Goal: Task Accomplishment & Management: Complete application form

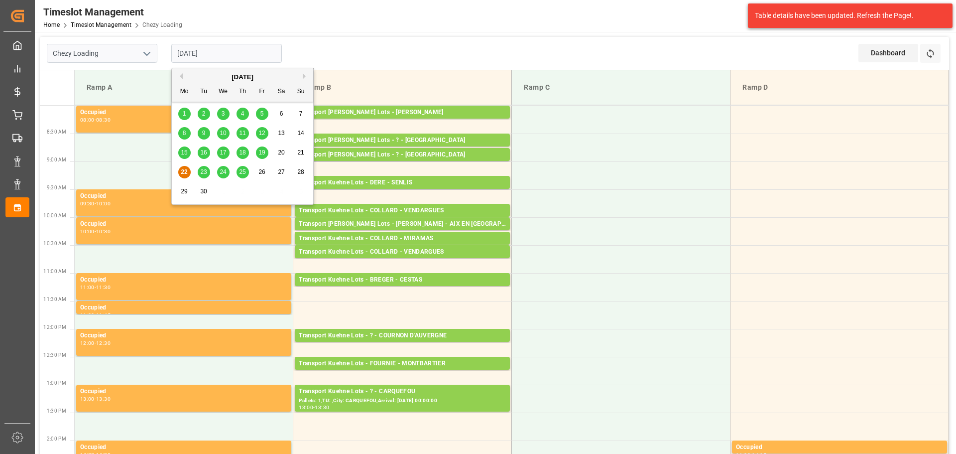
click at [233, 55] on input "[DATE]" at bounding box center [226, 53] width 111 height 19
click at [223, 168] on span "24" at bounding box center [223, 171] width 6 height 7
type input "[DATE]"
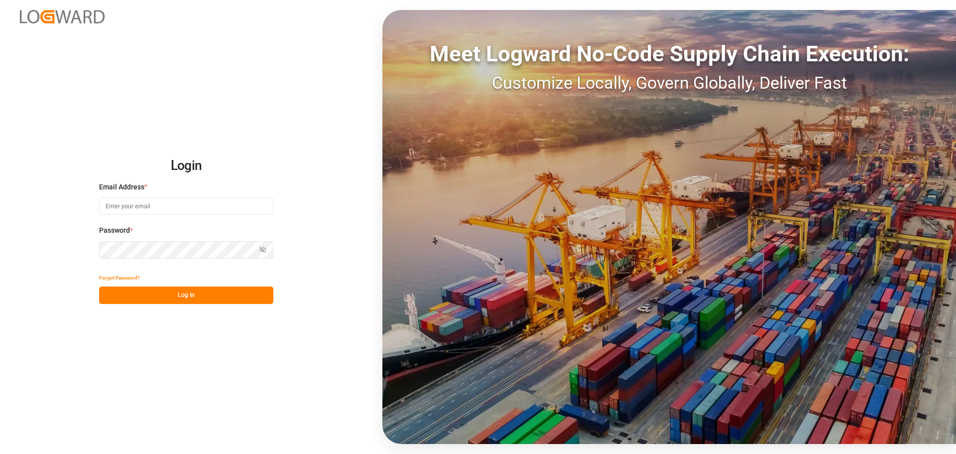
type input "[EMAIL_ADDRESS][PERSON_NAME][DOMAIN_NAME]"
click at [217, 293] on button "Log In" at bounding box center [186, 294] width 174 height 17
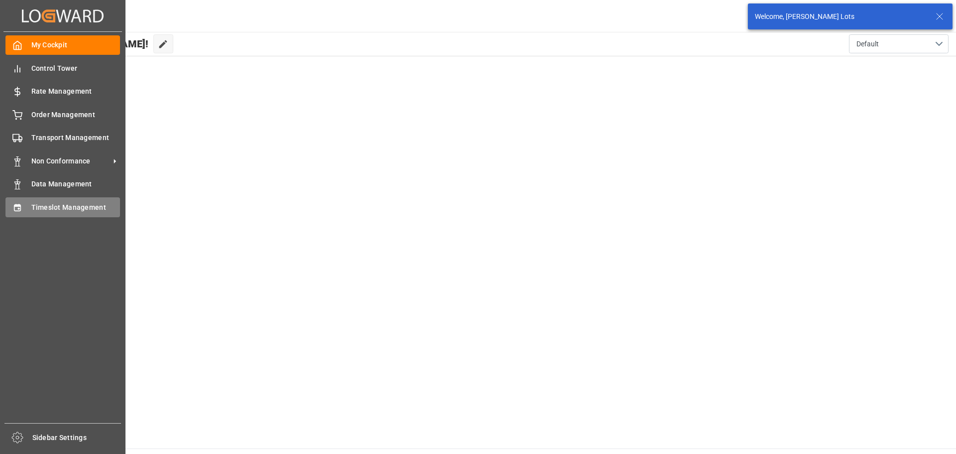
click at [44, 207] on span "Timeslot Management" at bounding box center [75, 207] width 89 height 10
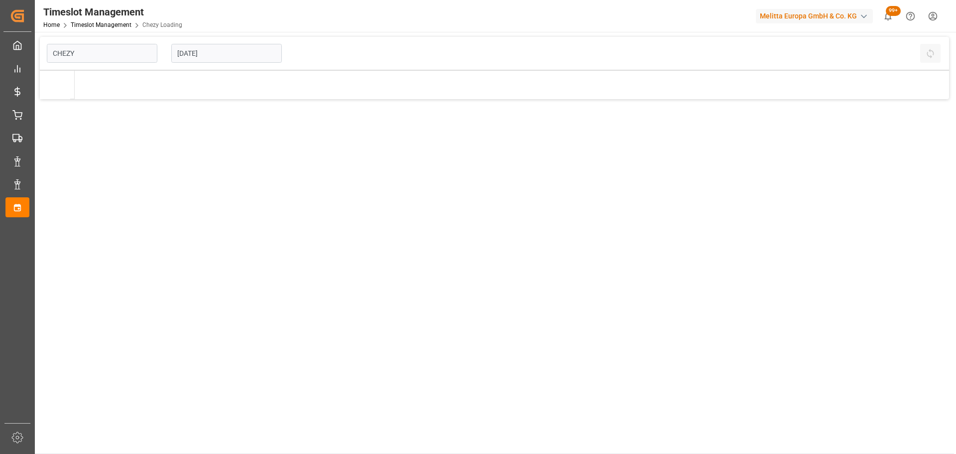
type input "Chezy Loading"
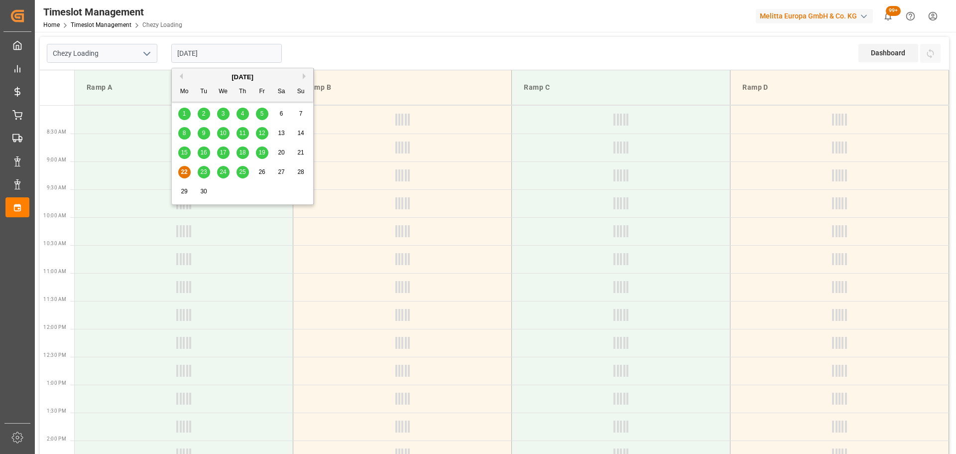
click at [221, 56] on input "[DATE]" at bounding box center [226, 53] width 111 height 19
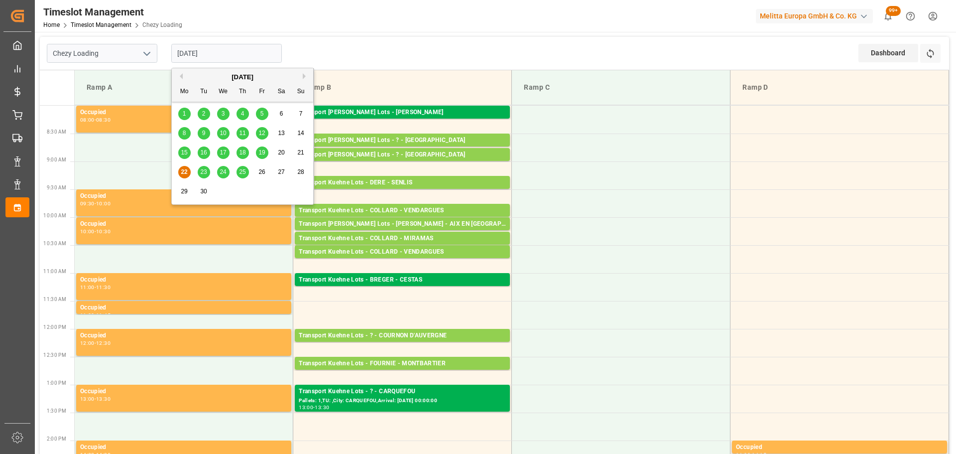
click at [222, 172] on span "24" at bounding box center [223, 171] width 6 height 7
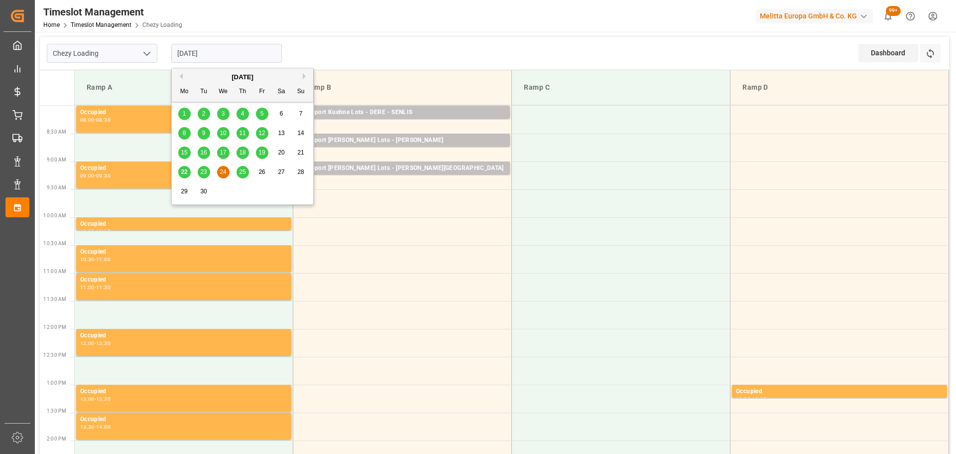
click at [227, 54] on input "[DATE]" at bounding box center [226, 53] width 111 height 19
click at [183, 171] on span "22" at bounding box center [184, 171] width 6 height 7
type input "[DATE]"
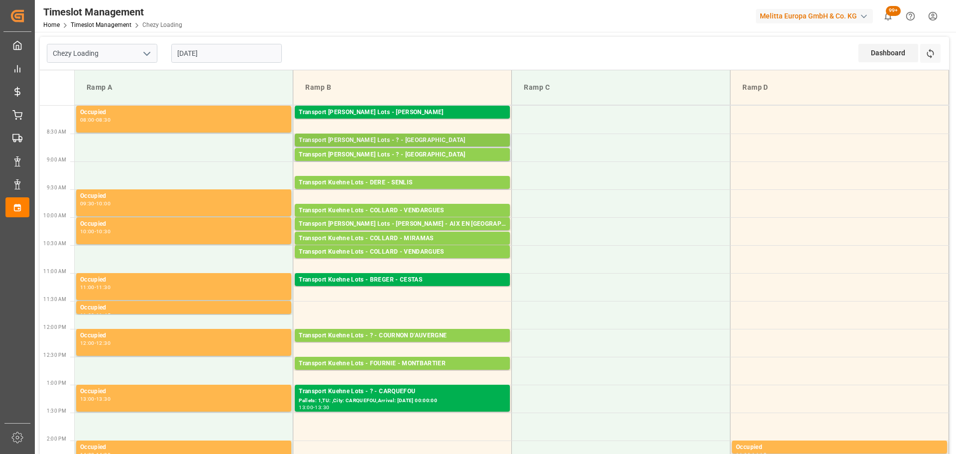
click at [396, 137] on div "Transport [PERSON_NAME] Lots - ? - [GEOGRAPHIC_DATA]" at bounding box center [402, 140] width 207 height 10
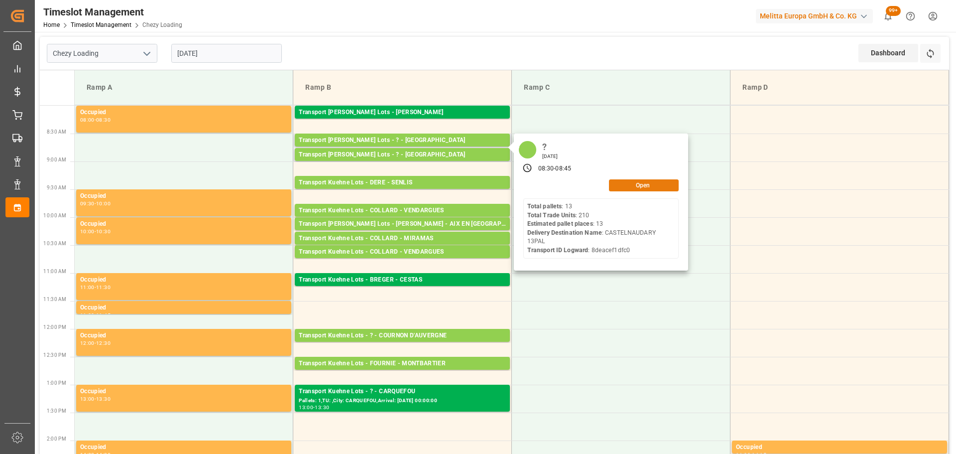
click at [643, 184] on button "Open" at bounding box center [644, 185] width 70 height 12
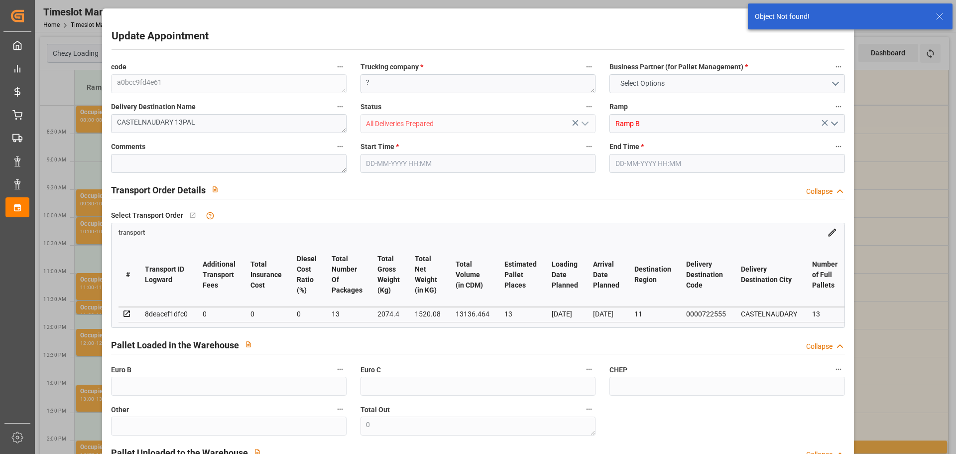
type input "[DATE] 08:30"
type input "[DATE] 08:45"
type input "[DATE] 12:31"
click at [392, 161] on input "[DATE] 08:30" at bounding box center [478, 163] width 235 height 19
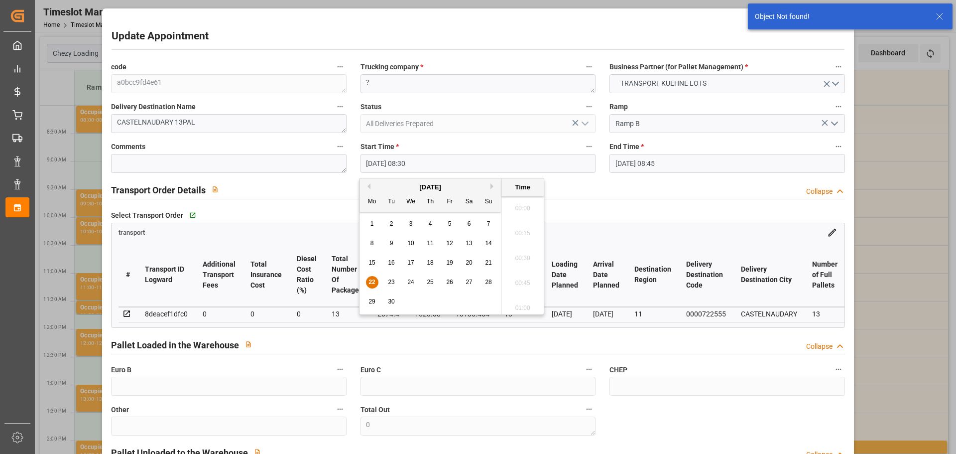
scroll to position [800, 0]
click at [413, 277] on div "24" at bounding box center [411, 282] width 12 height 12
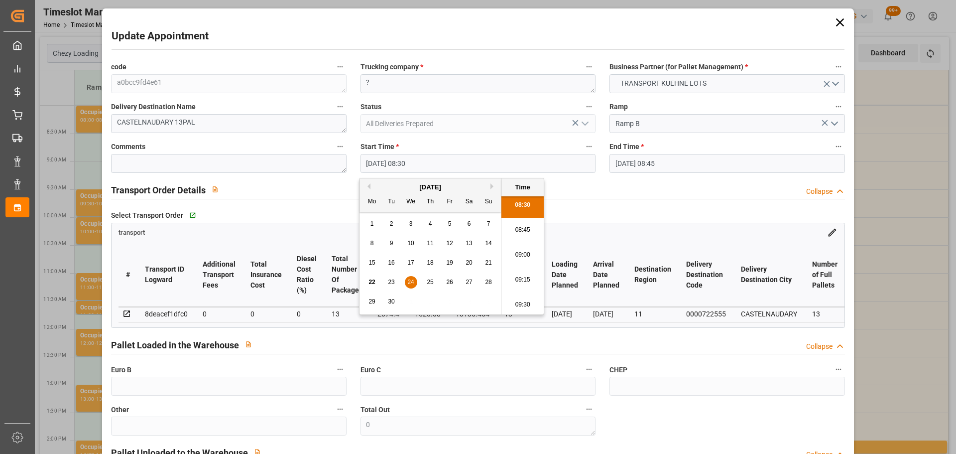
scroll to position [900, 0]
drag, startPoint x: 525, startPoint y: 248, endPoint x: 632, endPoint y: 183, distance: 125.1
click at [525, 247] on li "09:30" at bounding box center [523, 255] width 42 height 25
type input "[DATE] 09:30"
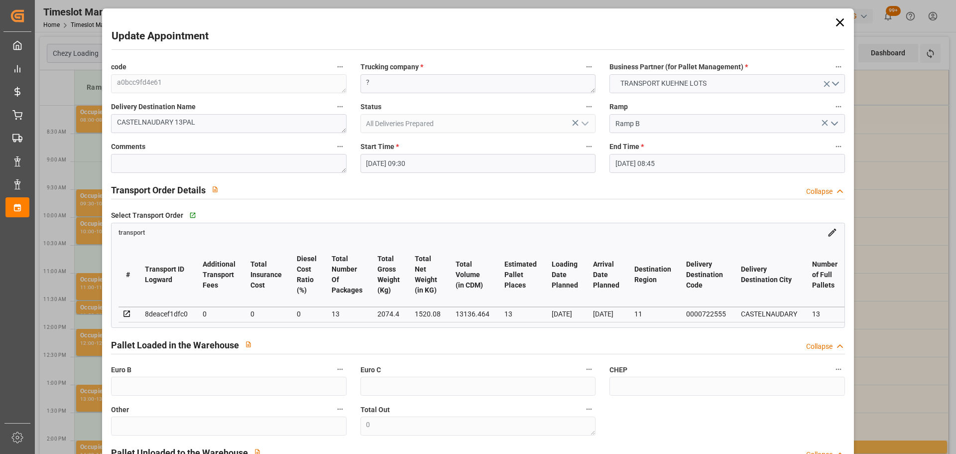
click at [653, 158] on input "[DATE] 08:45" at bounding box center [727, 163] width 235 height 19
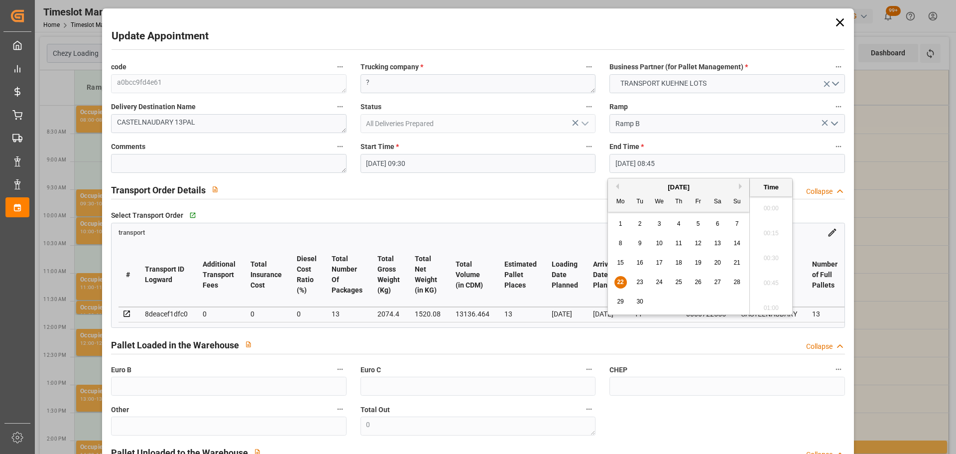
scroll to position [825, 0]
click at [662, 278] on span "24" at bounding box center [659, 281] width 6 height 7
drag, startPoint x: 767, startPoint y: 304, endPoint x: 757, endPoint y: 298, distance: 11.6
click at [768, 303] on li "09:45" at bounding box center [771, 304] width 42 height 25
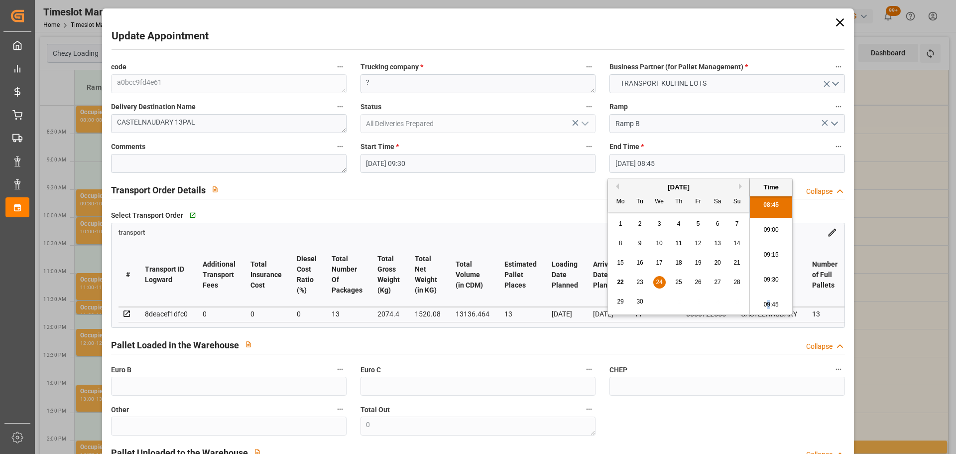
type input "[DATE] 09:45"
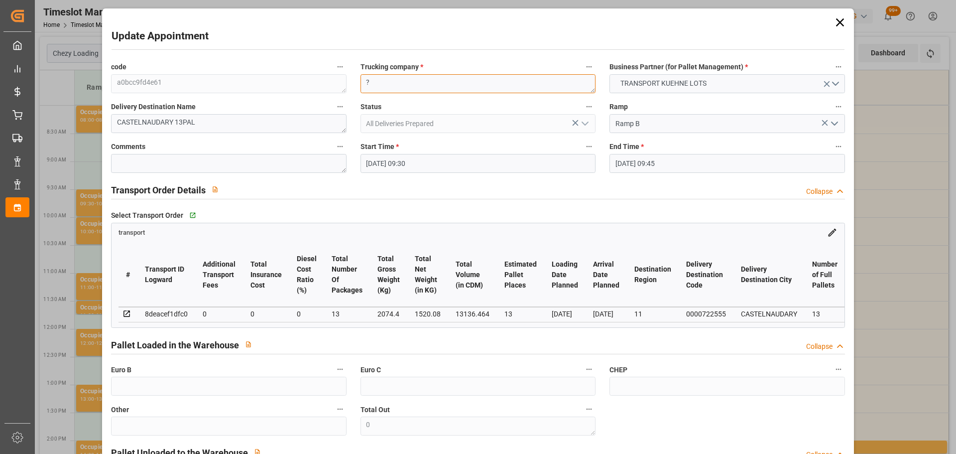
click at [442, 90] on textarea "?" at bounding box center [478, 83] width 235 height 19
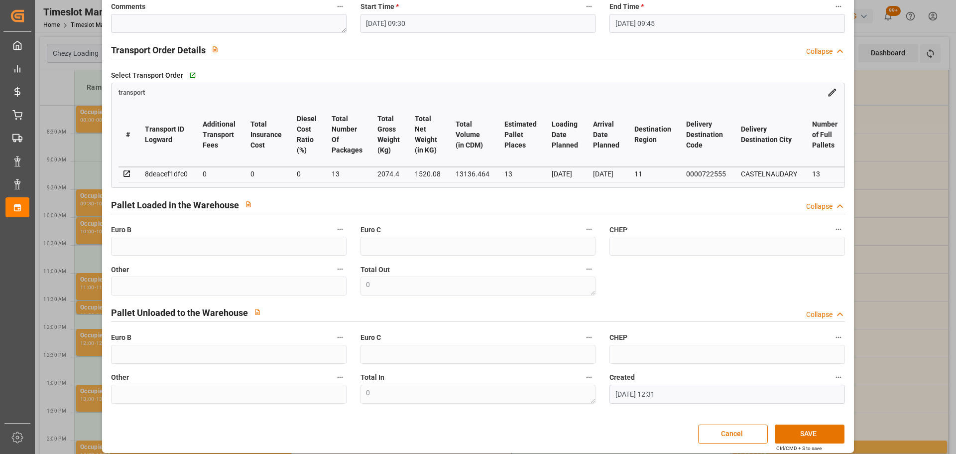
scroll to position [150, 0]
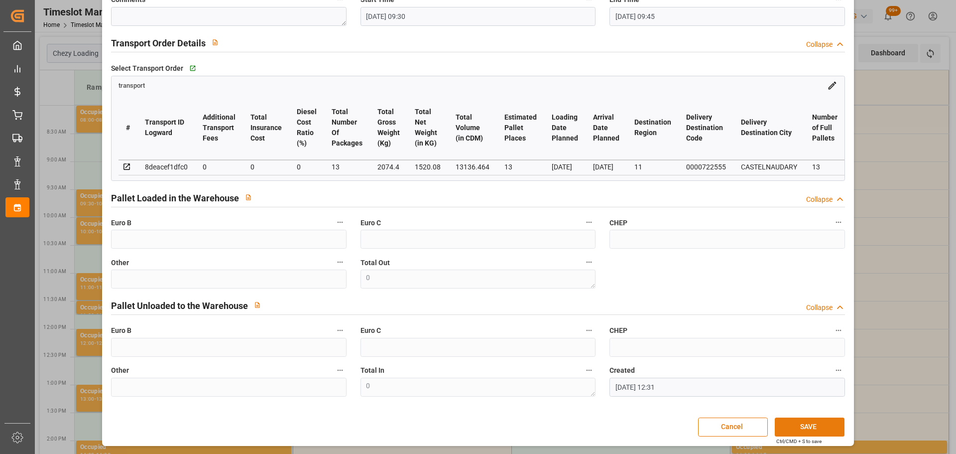
type textarea "SETAK"
click at [830, 426] on button "SAVE" at bounding box center [810, 426] width 70 height 19
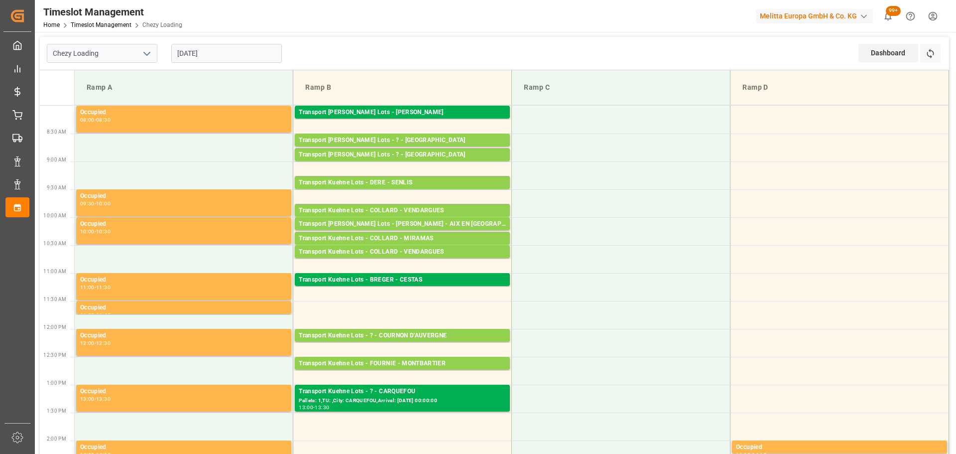
click at [205, 50] on input "[DATE]" at bounding box center [226, 53] width 111 height 19
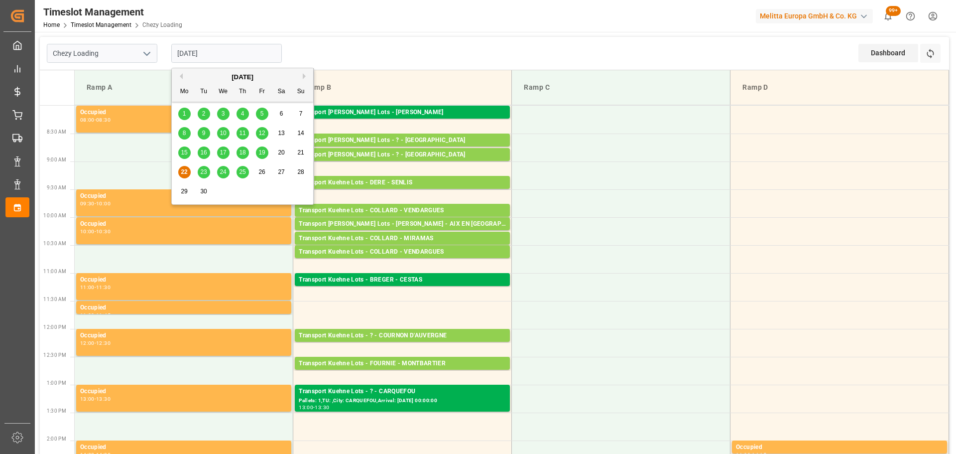
click at [222, 171] on span "24" at bounding box center [223, 171] width 6 height 7
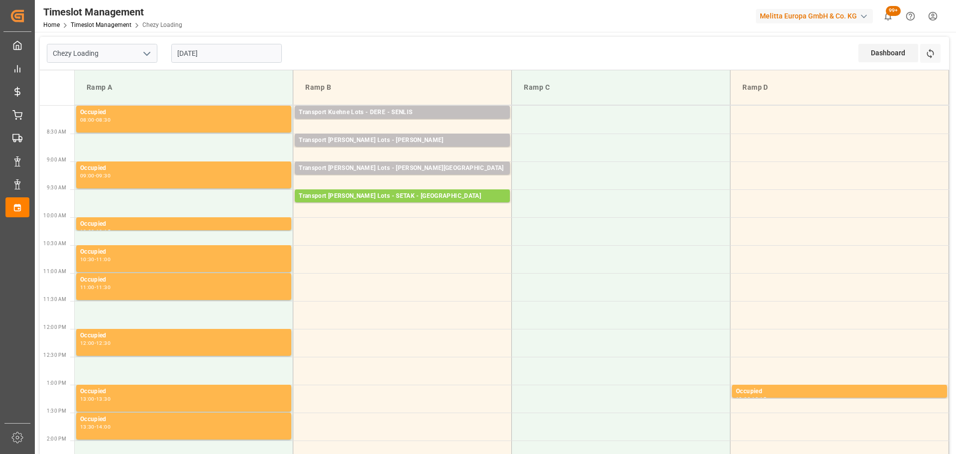
click at [198, 49] on input "[DATE]" at bounding box center [226, 53] width 111 height 19
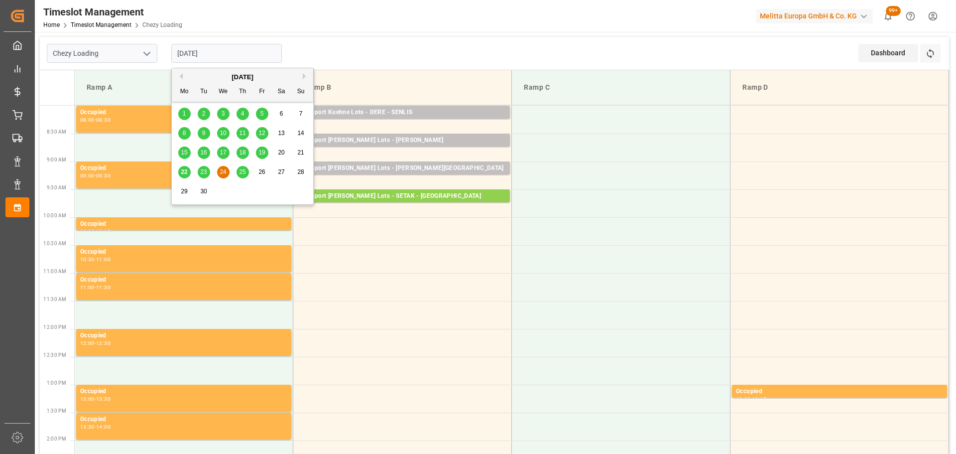
click at [185, 172] on span "22" at bounding box center [184, 171] width 6 height 7
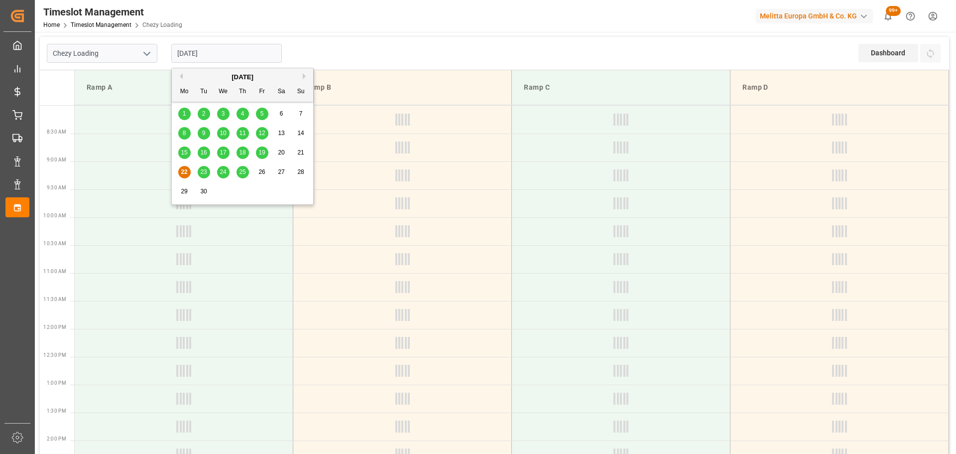
drag, startPoint x: 239, startPoint y: 54, endPoint x: 238, endPoint y: 62, distance: 8.0
click at [239, 54] on input "[DATE]" at bounding box center [226, 53] width 111 height 19
click at [207, 170] on span "23" at bounding box center [203, 171] width 6 height 7
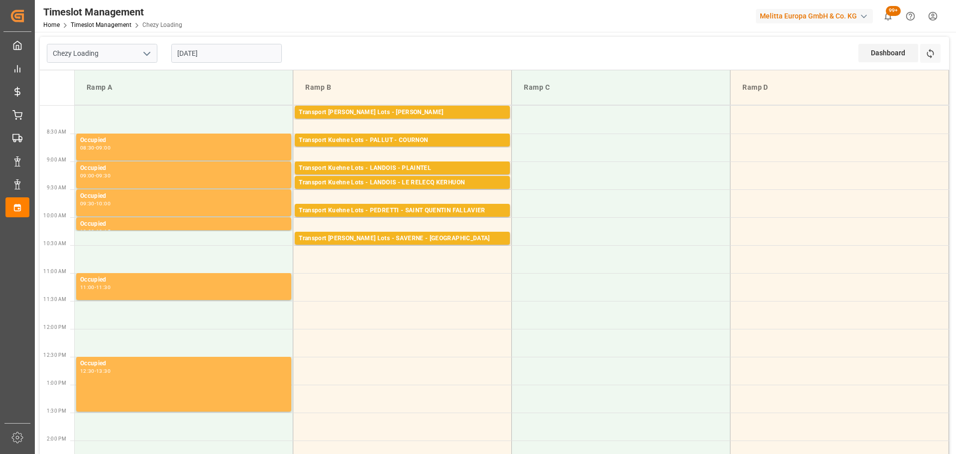
click at [206, 53] on input "[DATE]" at bounding box center [226, 53] width 111 height 19
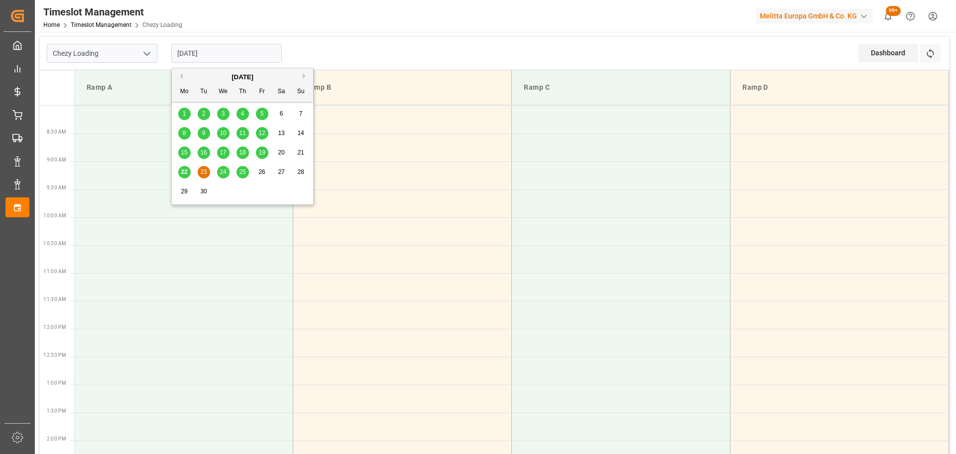
click at [184, 170] on span "22" at bounding box center [184, 171] width 6 height 7
type input "[DATE]"
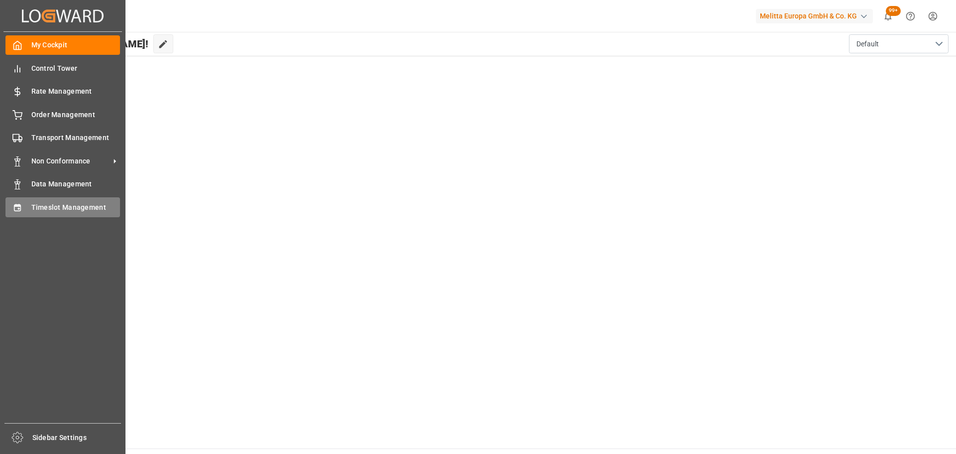
click at [43, 205] on span "Timeslot Management" at bounding box center [75, 207] width 89 height 10
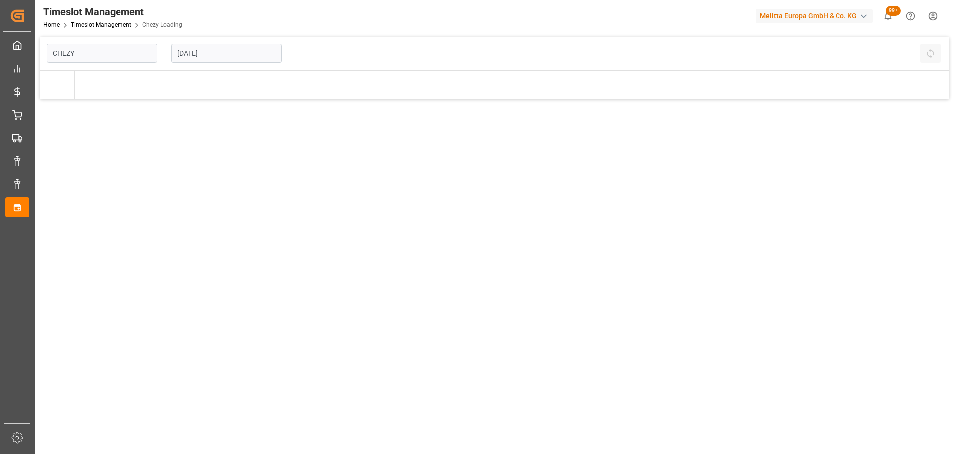
type input "Chezy Loading"
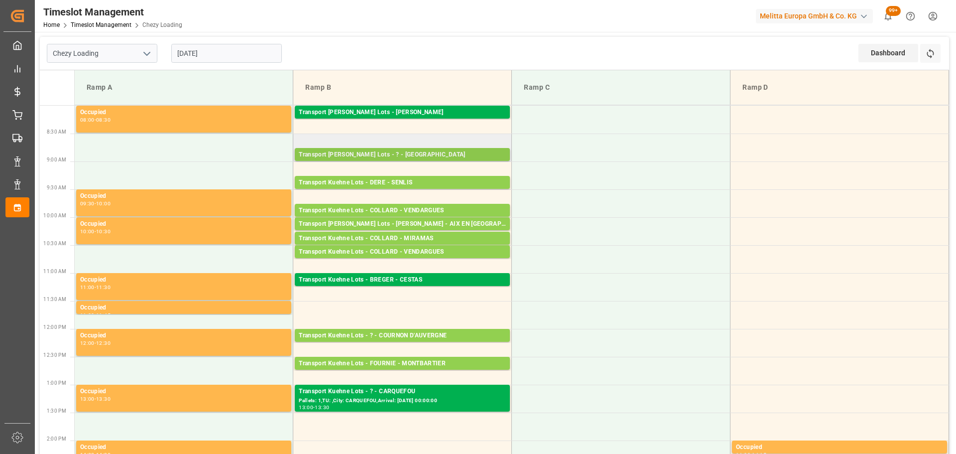
click at [390, 154] on div "Transport [PERSON_NAME] Lots - ? - [GEOGRAPHIC_DATA]" at bounding box center [402, 155] width 207 height 10
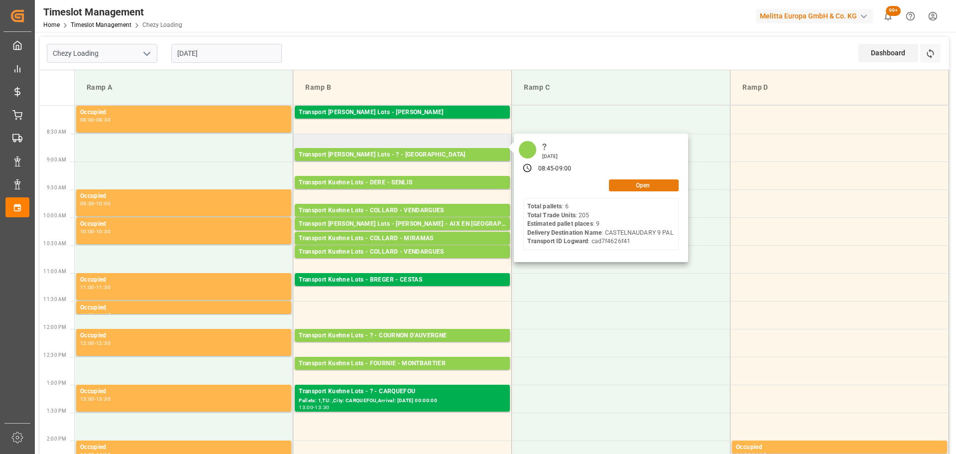
click at [649, 185] on button "Open" at bounding box center [644, 185] width 70 height 12
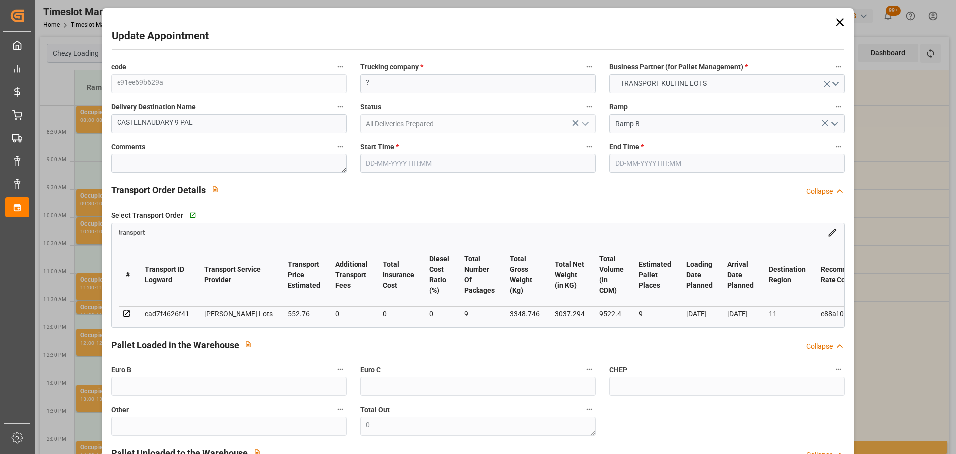
type input "[DATE] 08:45"
type input "[DATE] 09:00"
type input "16-09-2025 12:32"
type input "16-09-2025 11:25"
type input "[DATE]"
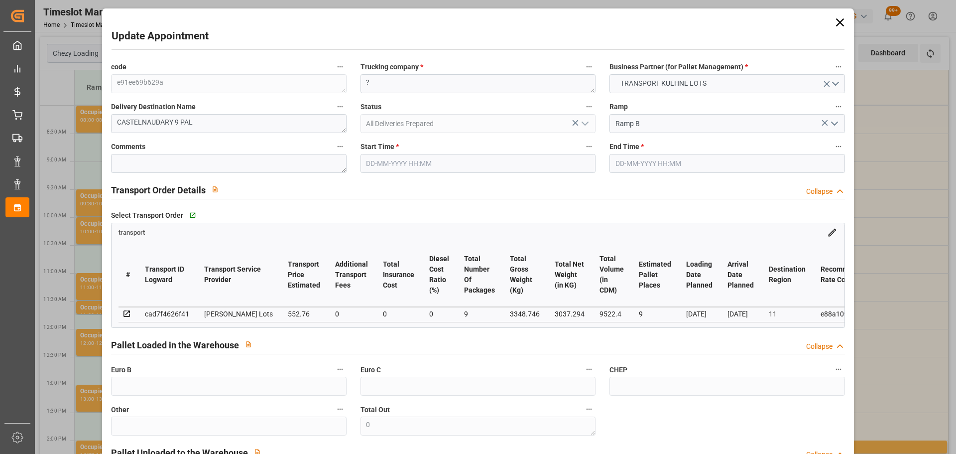
type input "[DATE]"
click at [388, 162] on input "[DATE] 08:45" at bounding box center [478, 163] width 235 height 19
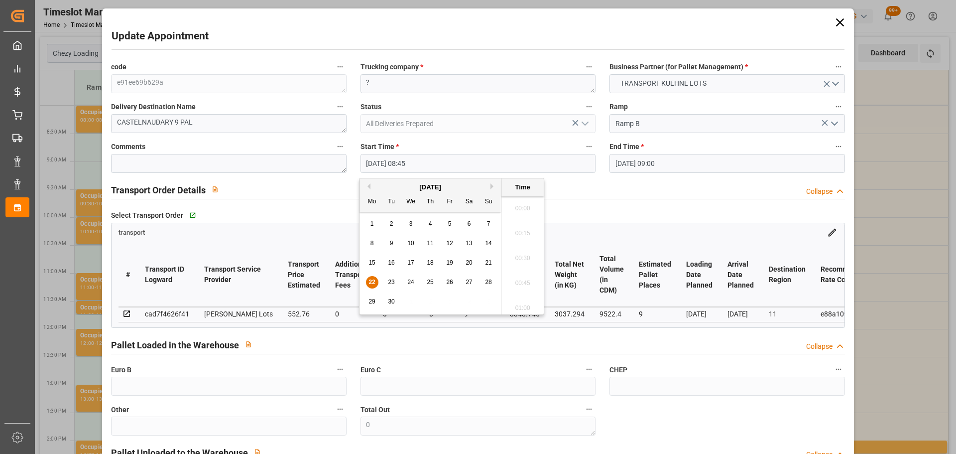
scroll to position [825, 0]
click at [413, 279] on span "24" at bounding box center [410, 281] width 6 height 7
click at [521, 255] on li "09:45" at bounding box center [523, 255] width 42 height 25
type input "[DATE] 09:45"
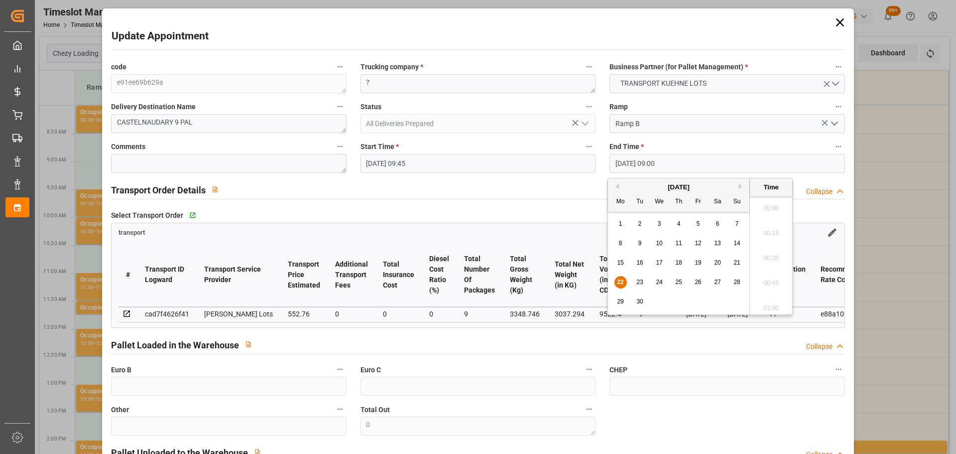
click at [626, 157] on input "22-09-2025 09:00" at bounding box center [727, 163] width 235 height 19
click at [661, 282] on span "24" at bounding box center [659, 281] width 6 height 7
click at [772, 201] on li "10:00" at bounding box center [771, 205] width 42 height 25
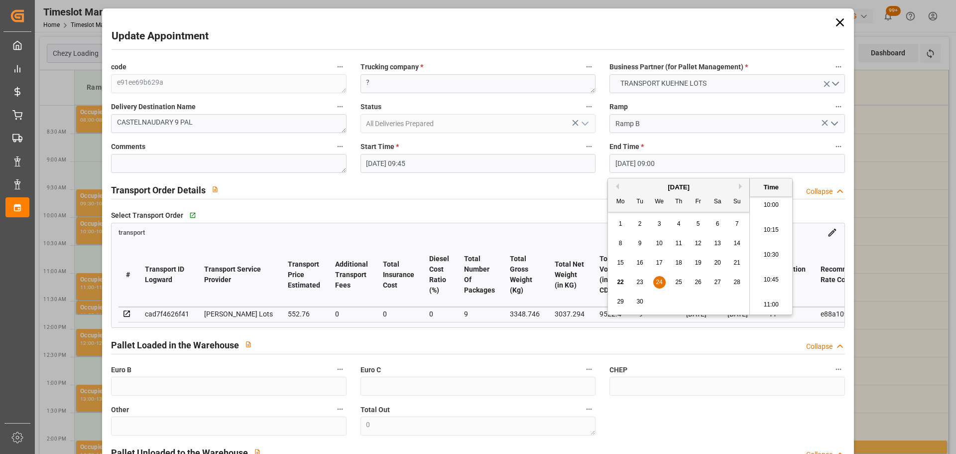
type input "24-09-2025 10:00"
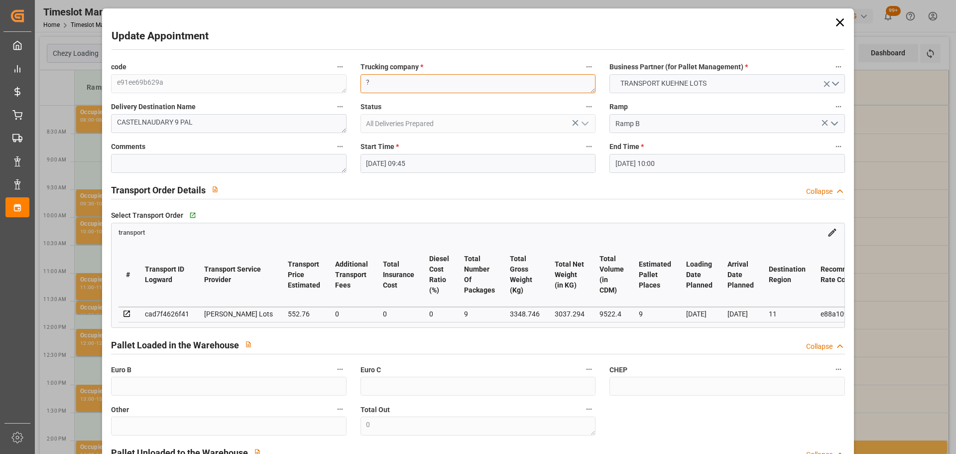
click at [397, 90] on textarea "?" at bounding box center [478, 83] width 235 height 19
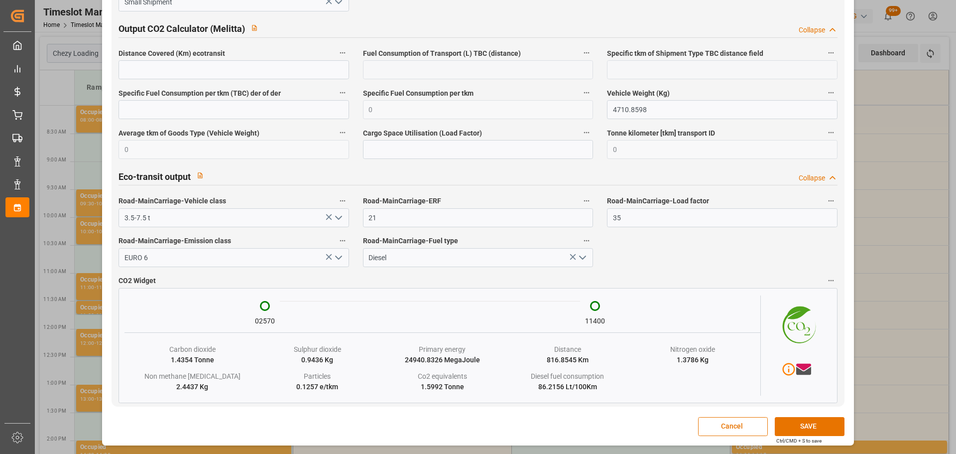
scroll to position [1612, 0]
type textarea "SETAK"
click at [805, 422] on button "SAVE" at bounding box center [810, 426] width 70 height 19
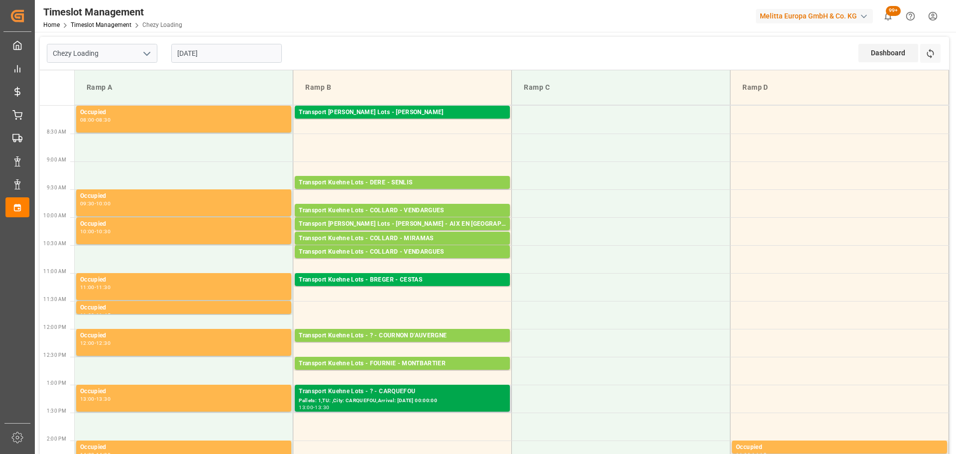
click at [394, 397] on div "Pallets: 1,TU: ,City: CARQUEFOU,Arrival: [DATE] 00:00:00" at bounding box center [402, 400] width 207 height 8
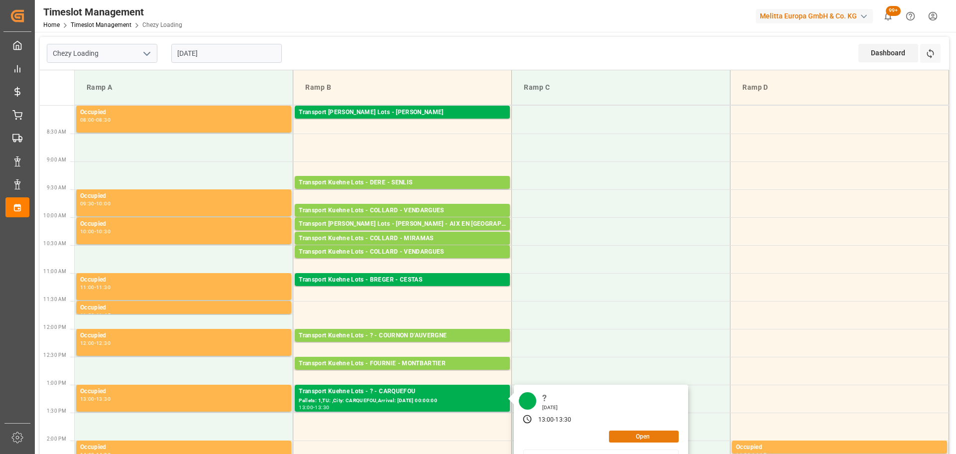
click at [650, 436] on button "Open" at bounding box center [644, 436] width 70 height 12
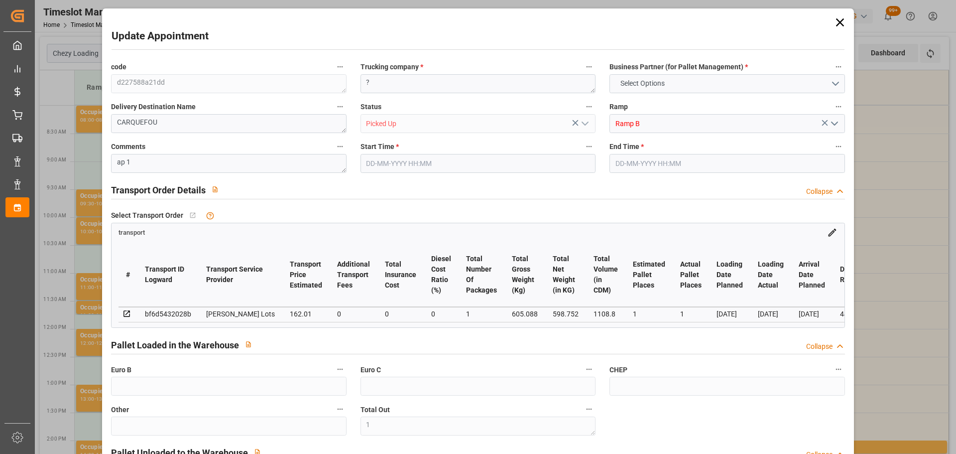
type input "1"
type input "162.01"
type input "0"
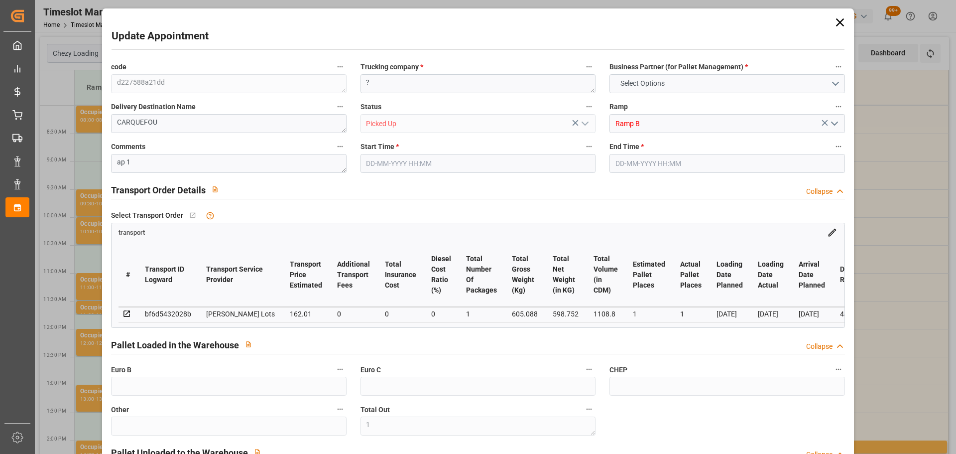
type input "0"
type input "162.01"
type input "0"
type input "1"
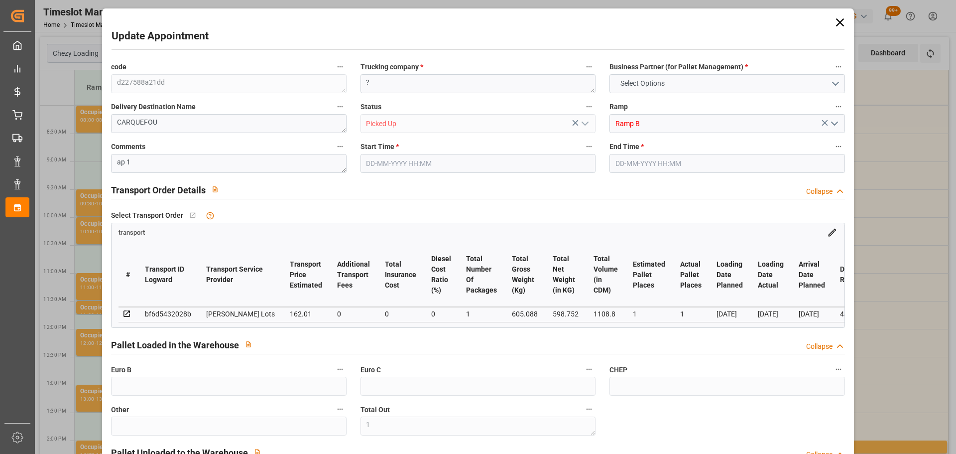
type input "598.752"
type input "656"
type input "1108.8"
type input "44"
type input "1"
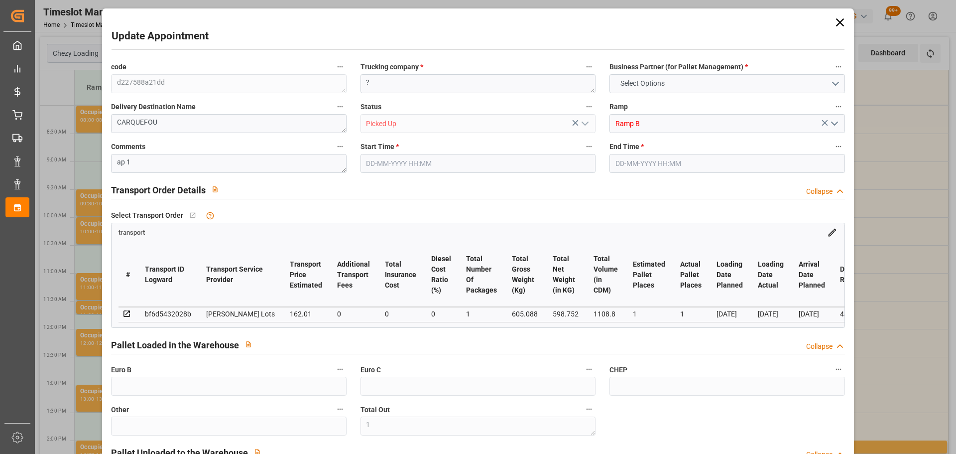
type input "0"
type input "1"
type input "101"
type input "605.088"
type input "0"
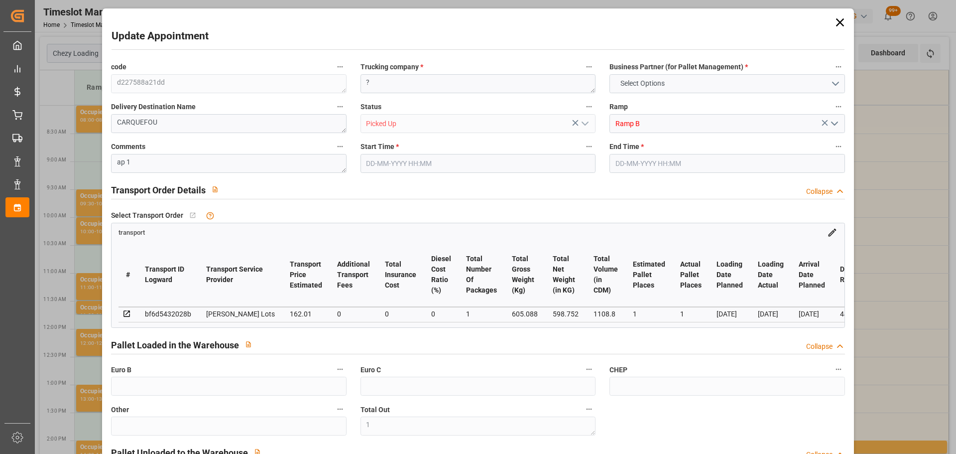
type input "4710.8598"
type input "0"
type input "21"
type input "35"
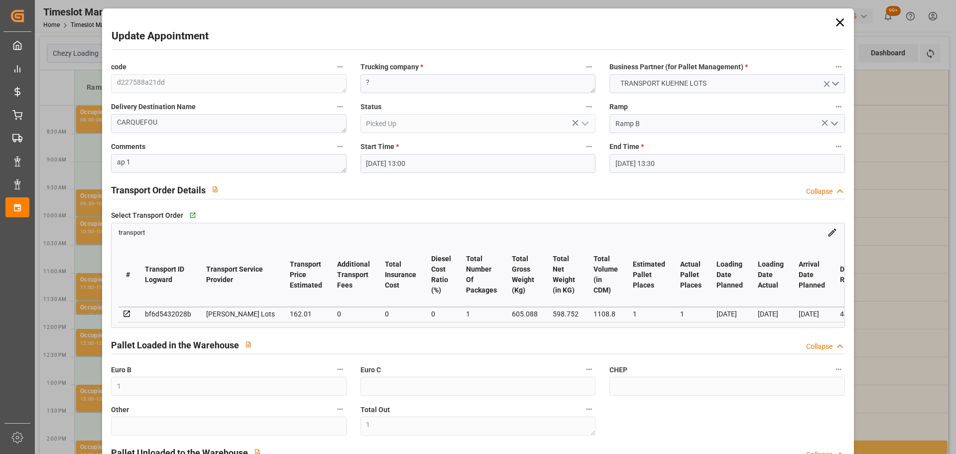
type input "22-09-2025 13:00"
type input "22-09-2025 13:30"
type input "17-09-2025 13:14"
type input "17-09-2025 11:26"
type input "[DATE]"
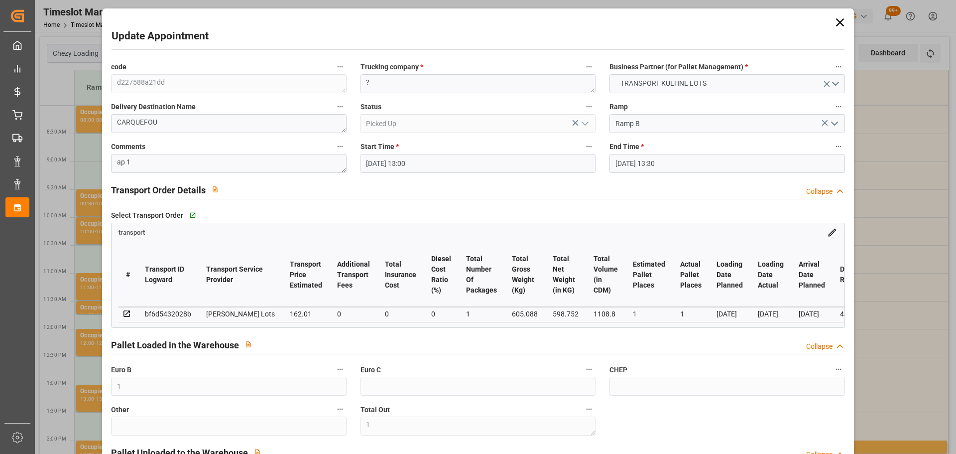
type input "19-09-2025"
type input "[DATE]"
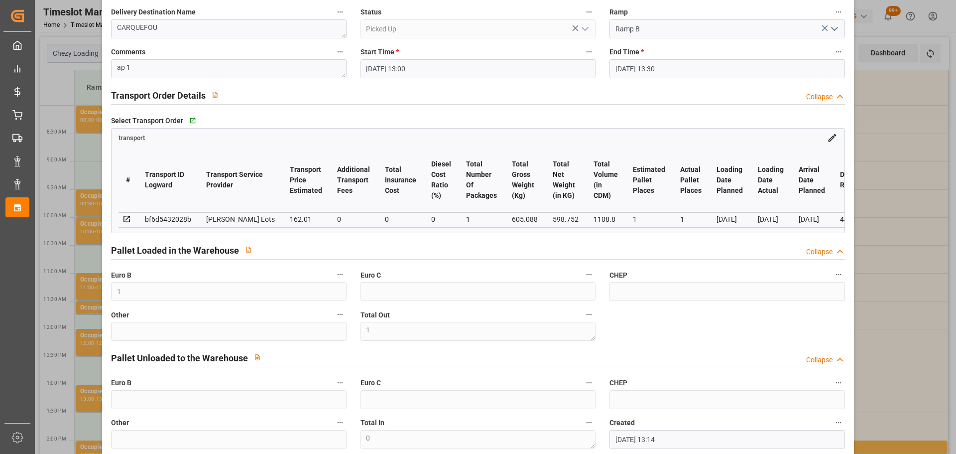
scroll to position [0, 0]
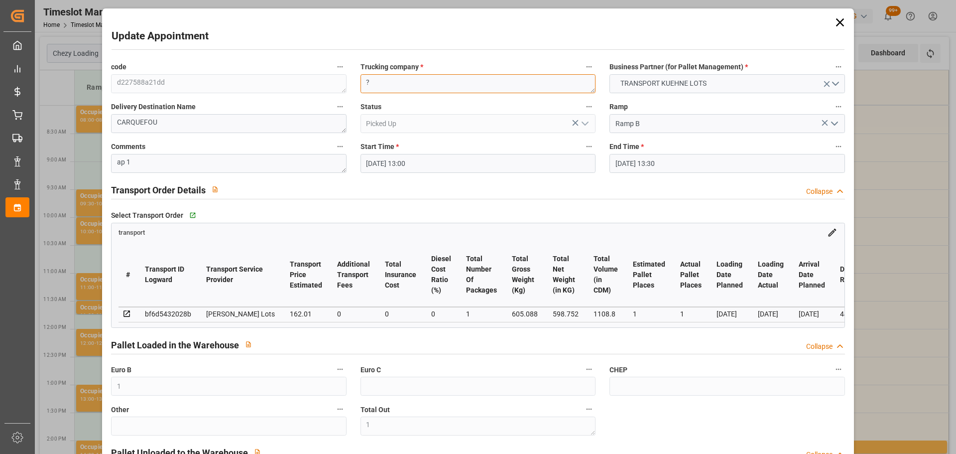
click at [381, 87] on textarea "?" at bounding box center [478, 83] width 235 height 19
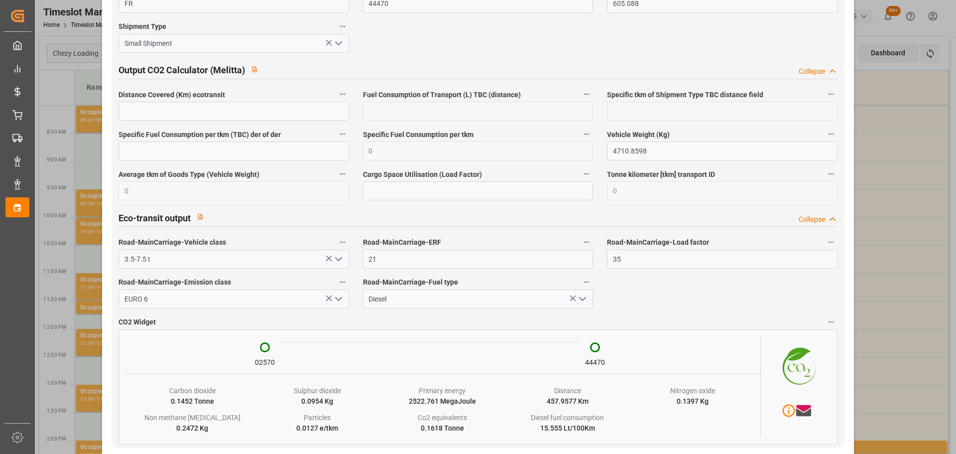
scroll to position [1643, 0]
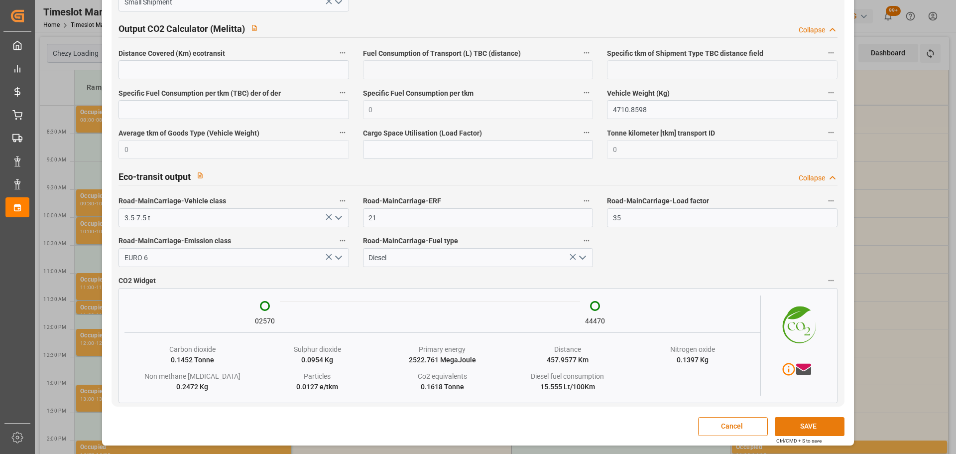
type textarea "ANTOINE"
click at [815, 427] on button "SAVE" at bounding box center [810, 426] width 70 height 19
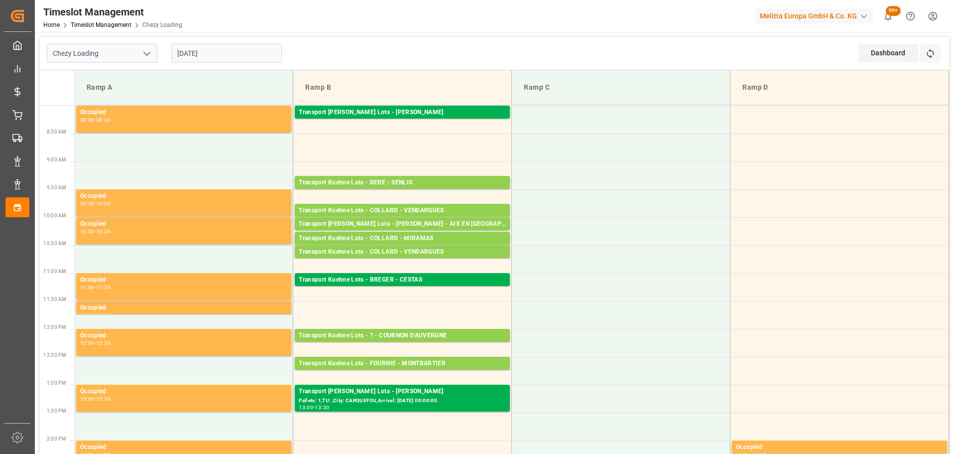
click at [202, 50] on input "[DATE]" at bounding box center [226, 53] width 111 height 19
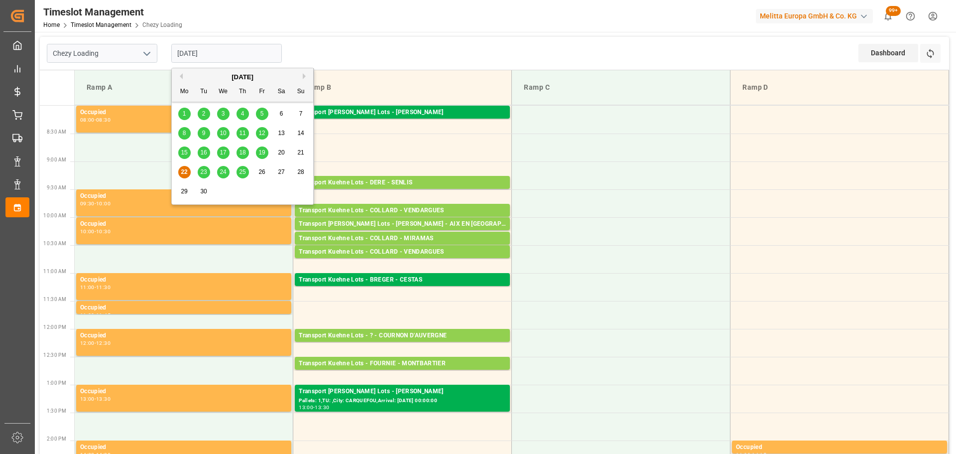
click at [202, 167] on div "23" at bounding box center [204, 172] width 12 height 12
type input "[DATE]"
